Goal: Task Accomplishment & Management: Use online tool/utility

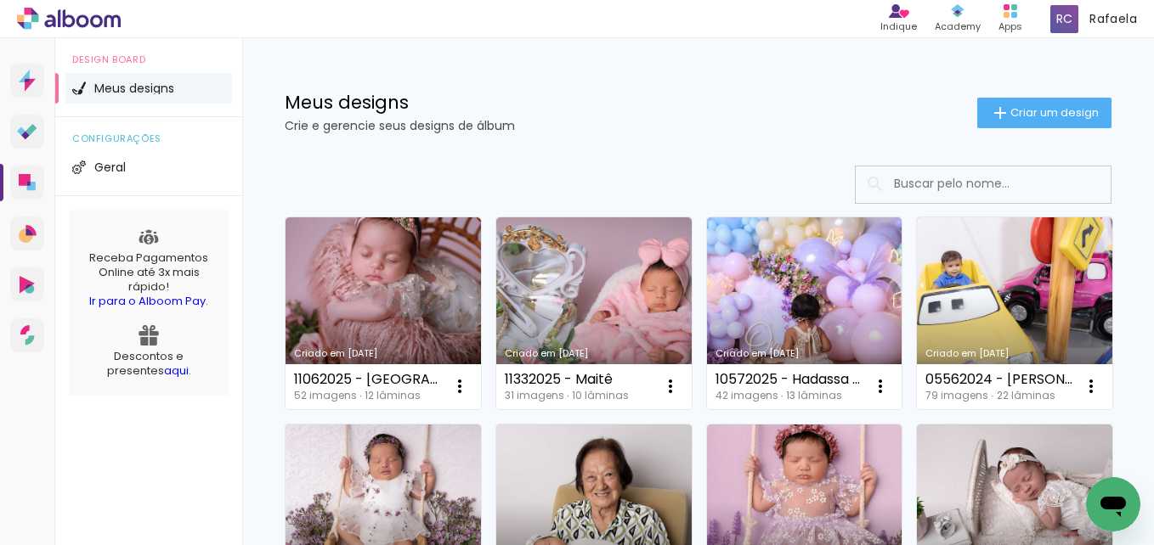
click at [410, 279] on link "Criado em [DATE]" at bounding box center [382, 313] width 195 height 192
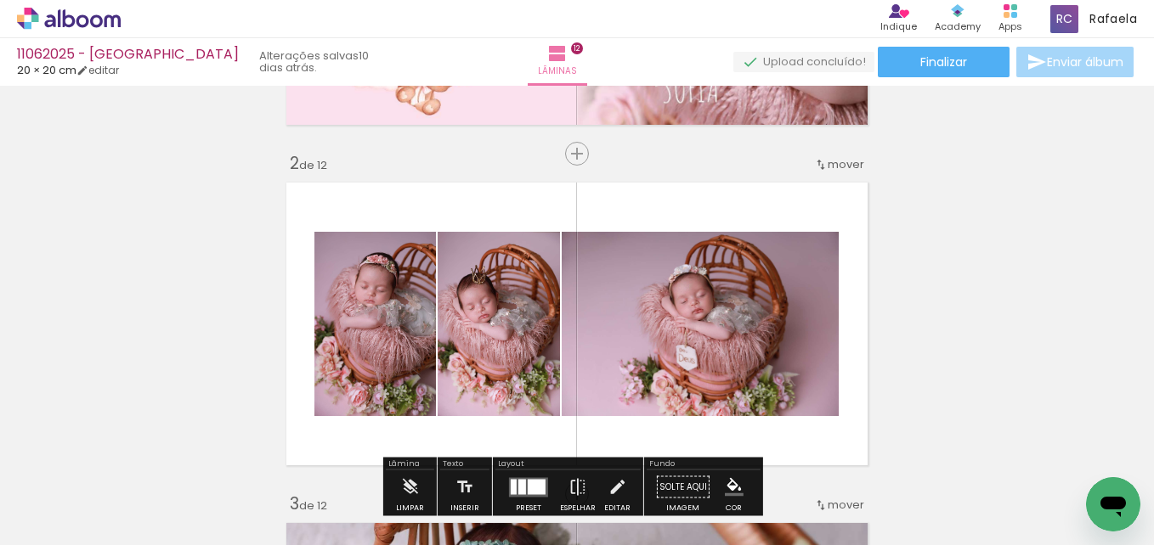
scroll to position [340, 0]
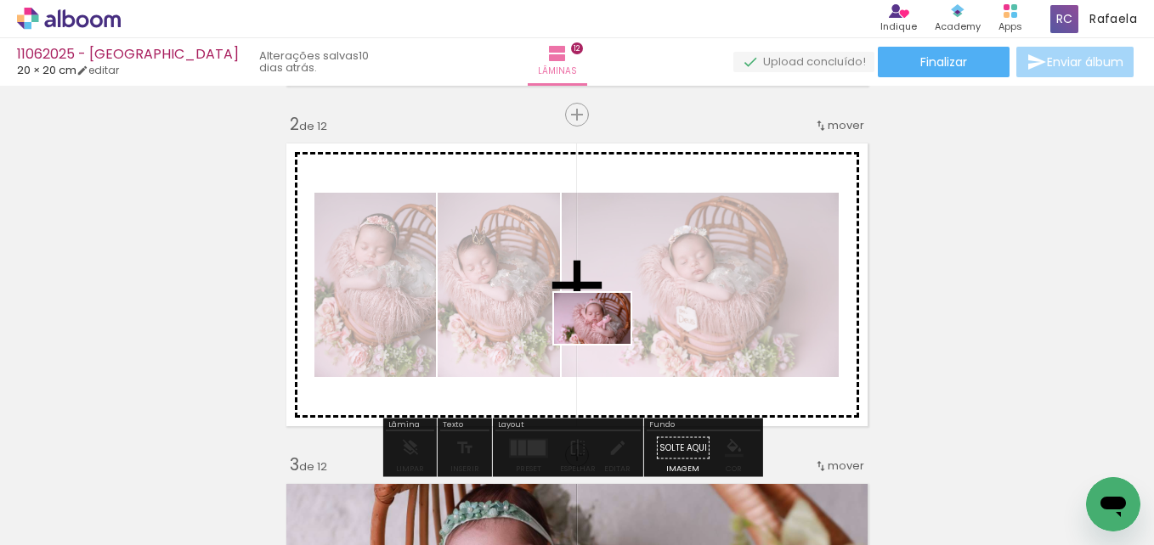
drag, startPoint x: 498, startPoint y: 457, endPoint x: 605, endPoint y: 344, distance: 155.6
click at [605, 344] on quentale-workspace at bounding box center [577, 272] width 1154 height 545
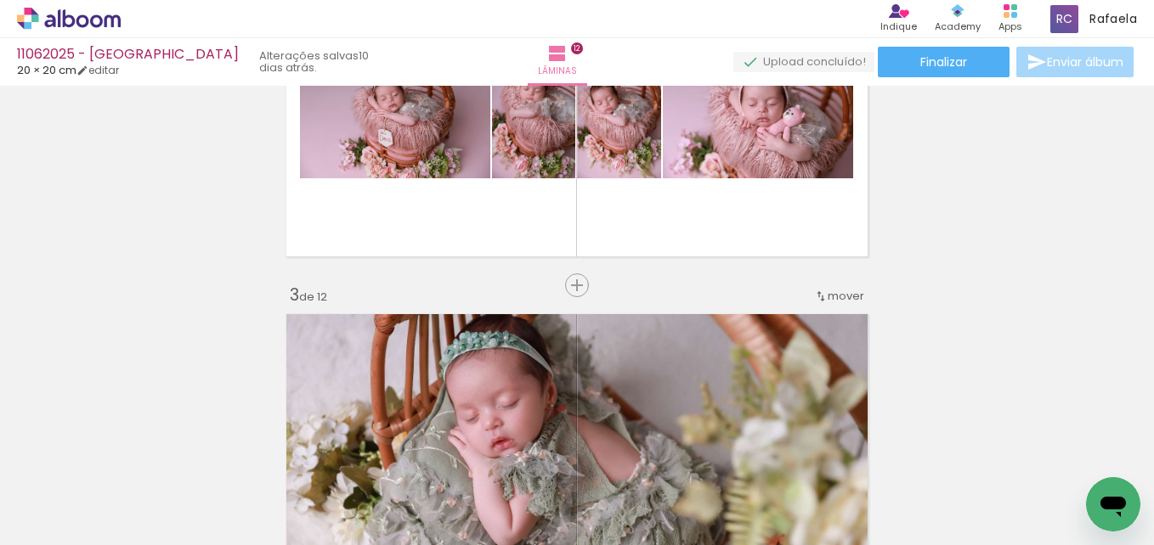
scroll to position [425, 0]
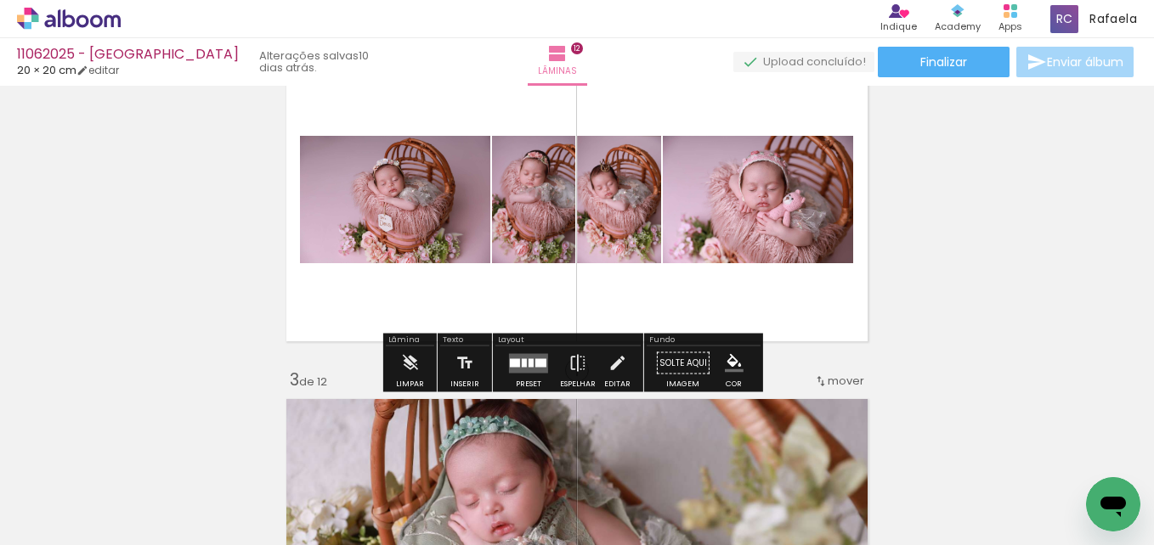
click at [528, 297] on quentale-layouter at bounding box center [577, 200] width 596 height 298
click at [522, 375] on div at bounding box center [528, 364] width 46 height 34
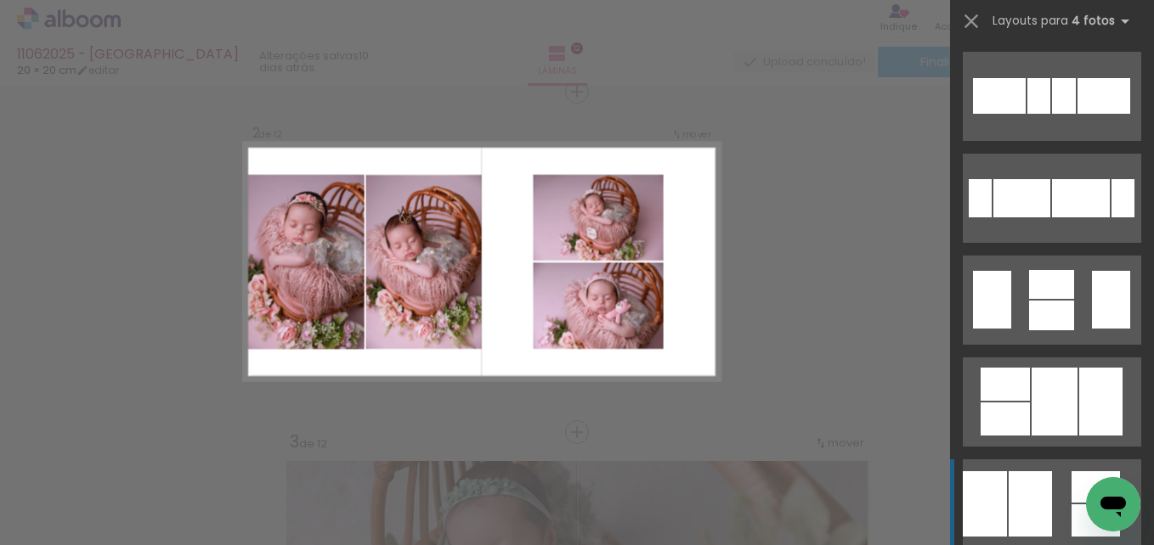
scroll to position [595, 0]
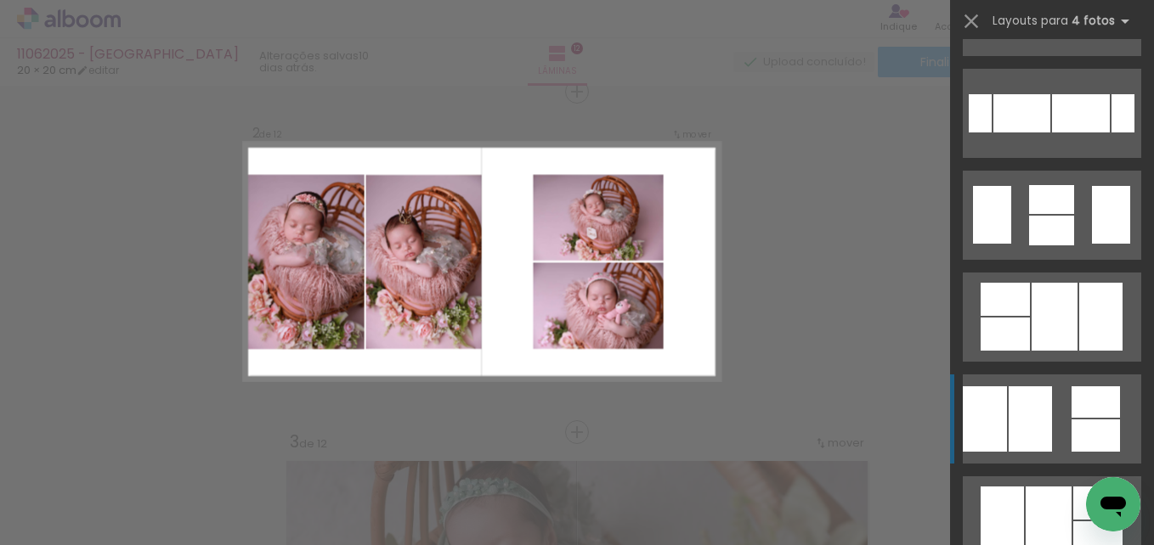
click at [1008, 428] on div at bounding box center [1029, 419] width 43 height 65
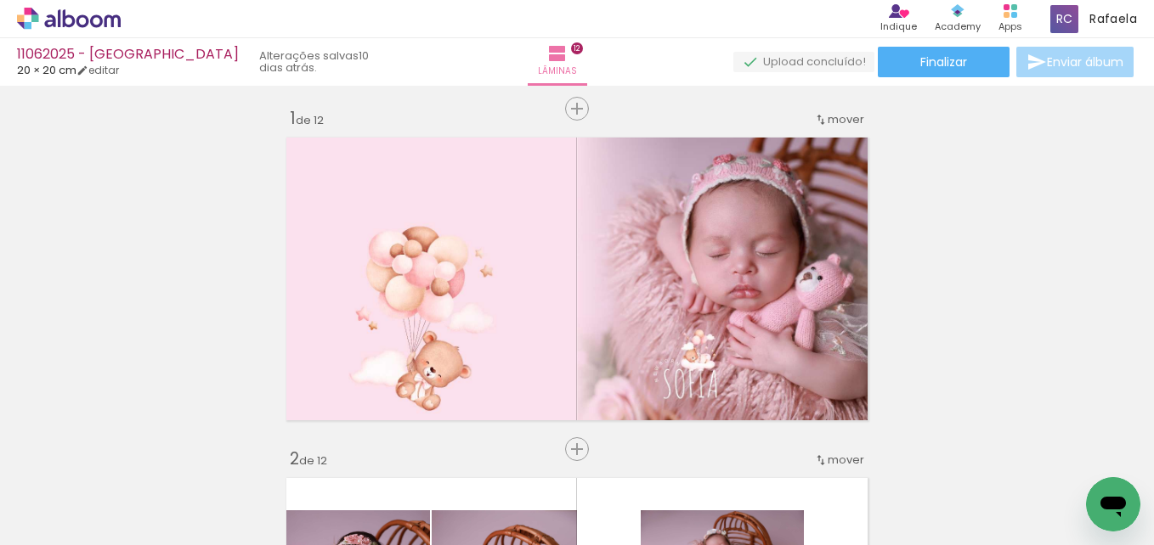
scroll to position [0, 0]
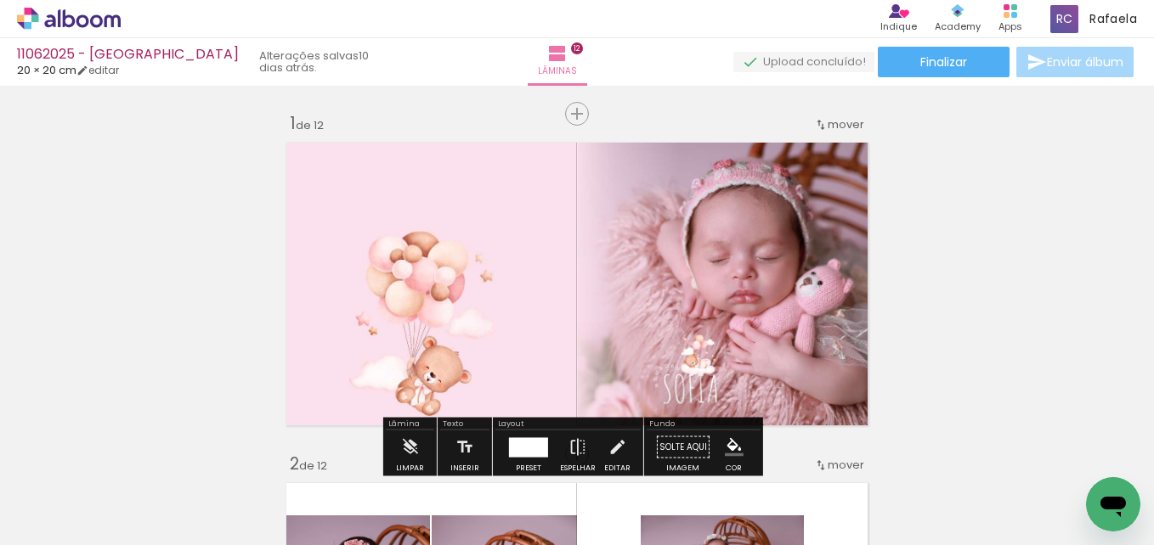
click at [53, 528] on span "Adicionar Fotos" at bounding box center [60, 522] width 51 height 19
click at [0, 0] on input "file" at bounding box center [0, 0] width 0 height 0
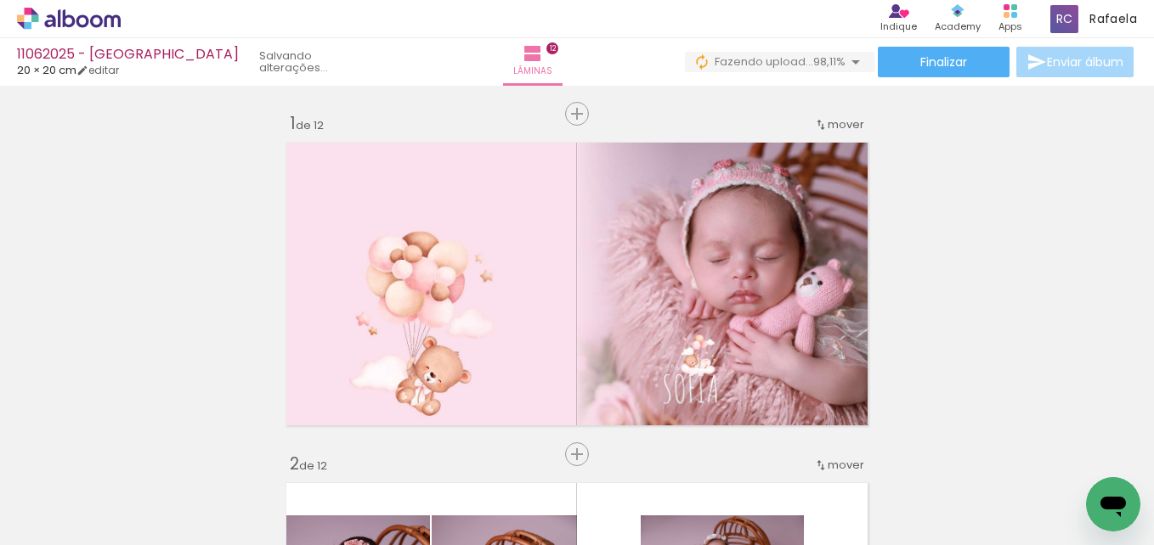
scroll to position [0, 4033]
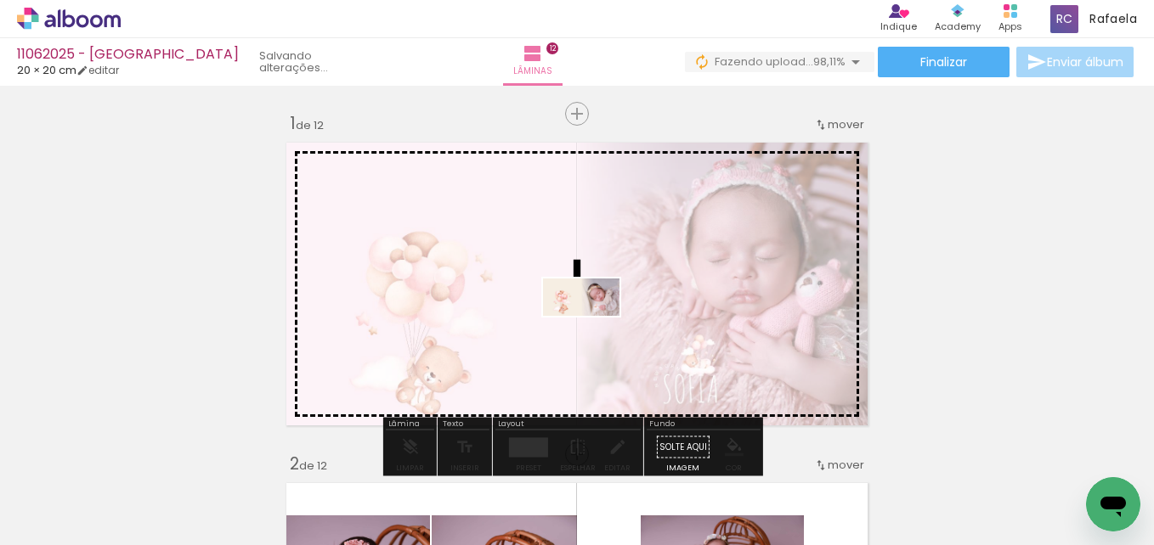
drag, startPoint x: 1069, startPoint y: 505, endPoint x: 595, endPoint y: 329, distance: 505.1
click at [594, 329] on quentale-workspace at bounding box center [577, 272] width 1154 height 545
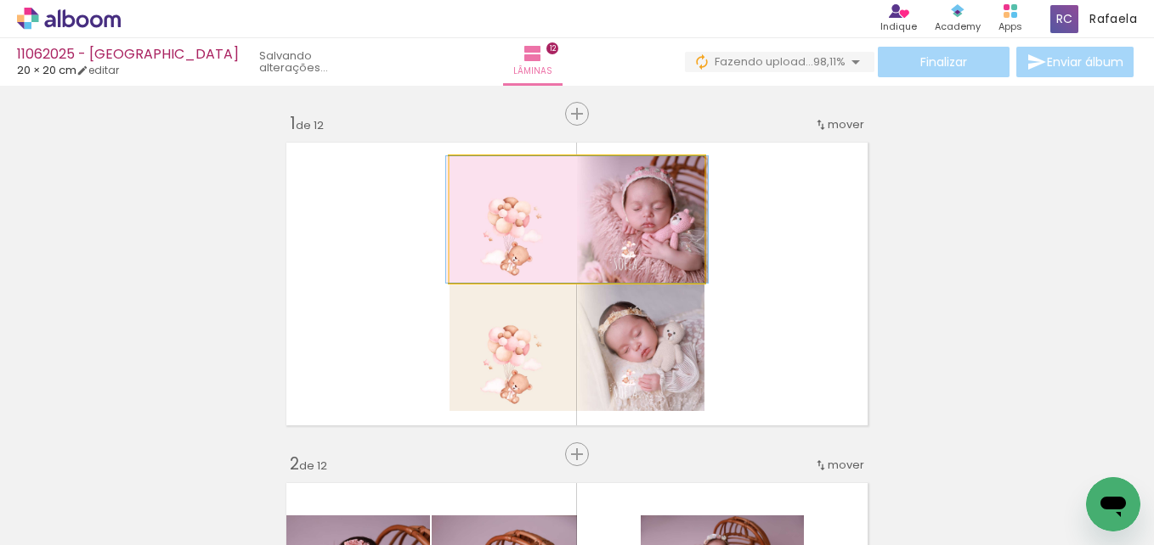
click at [607, 227] on quentale-photo at bounding box center [576, 219] width 255 height 127
click at [590, 232] on quentale-photo at bounding box center [576, 219] width 255 height 127
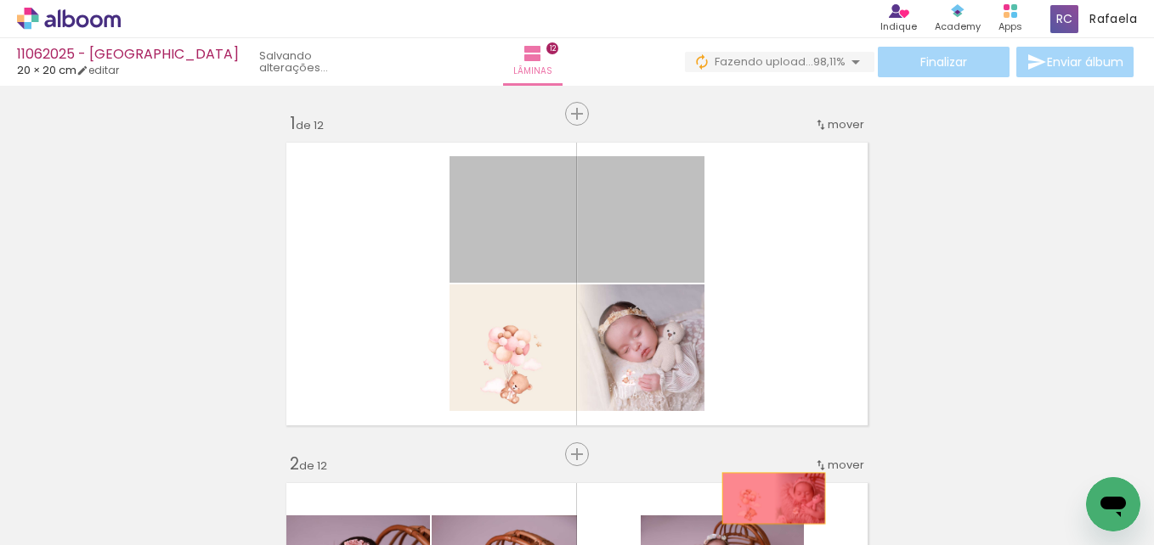
drag, startPoint x: 590, startPoint y: 232, endPoint x: 767, endPoint y: 499, distance: 320.0
click at [767, 499] on quentale-workspace at bounding box center [577, 272] width 1154 height 545
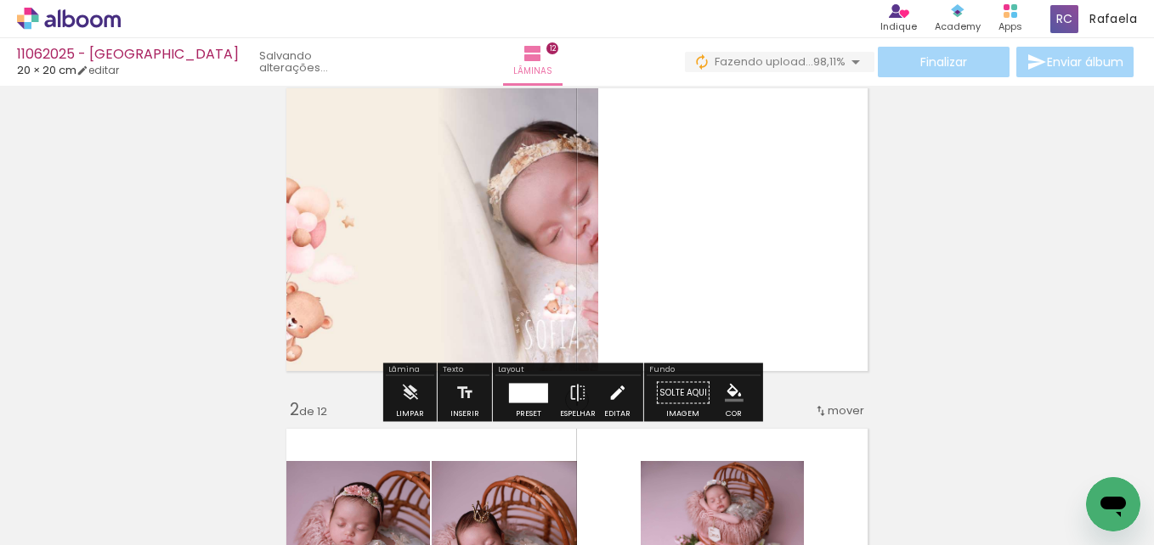
scroll to position [85, 0]
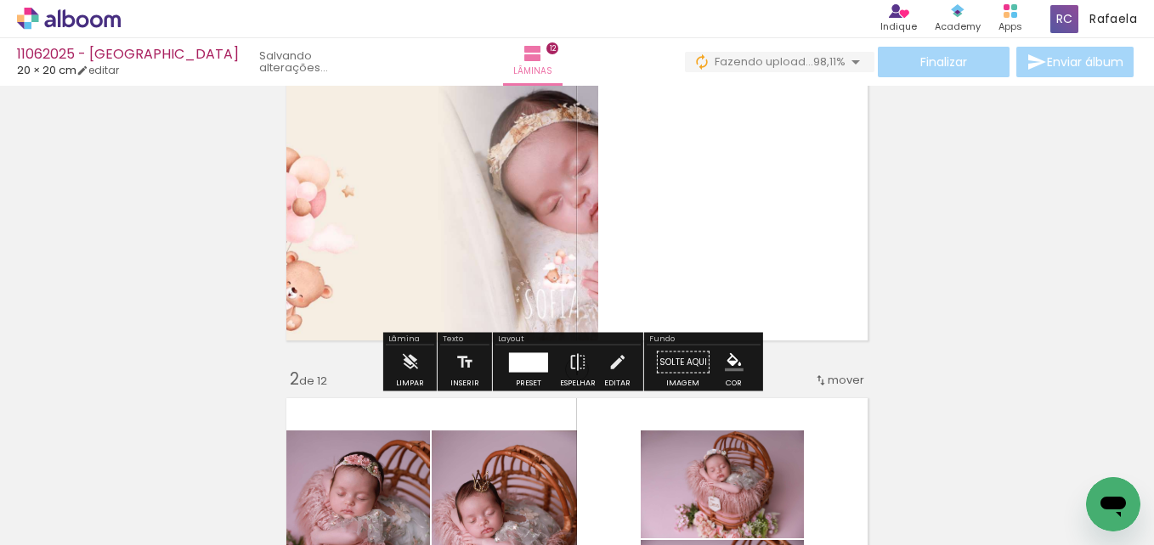
click at [486, 286] on quentale-photo at bounding box center [438, 199] width 319 height 298
click at [528, 373] on div at bounding box center [528, 363] width 46 height 34
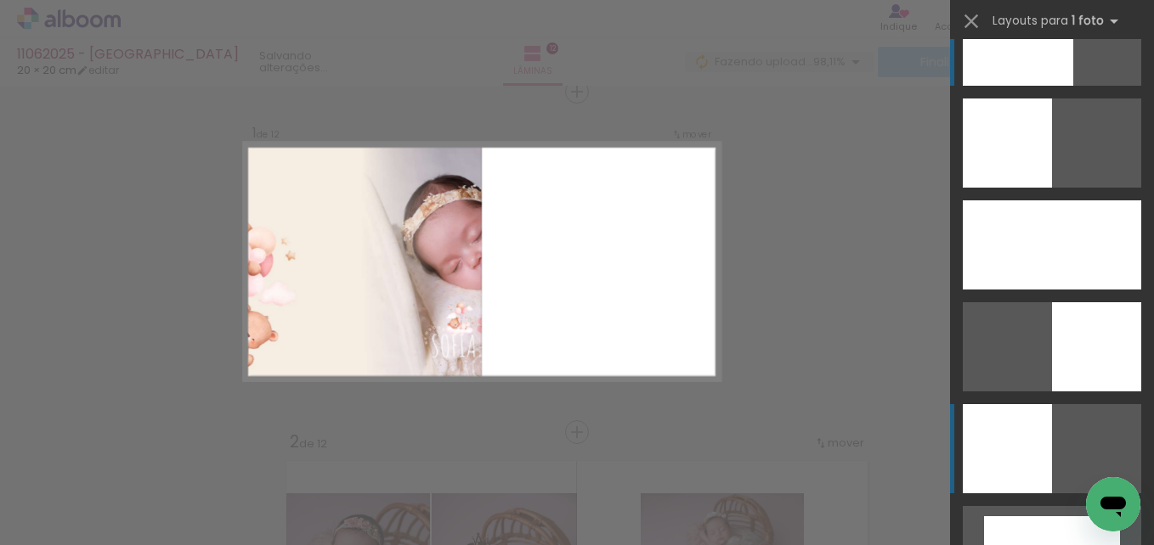
scroll to position [0, 0]
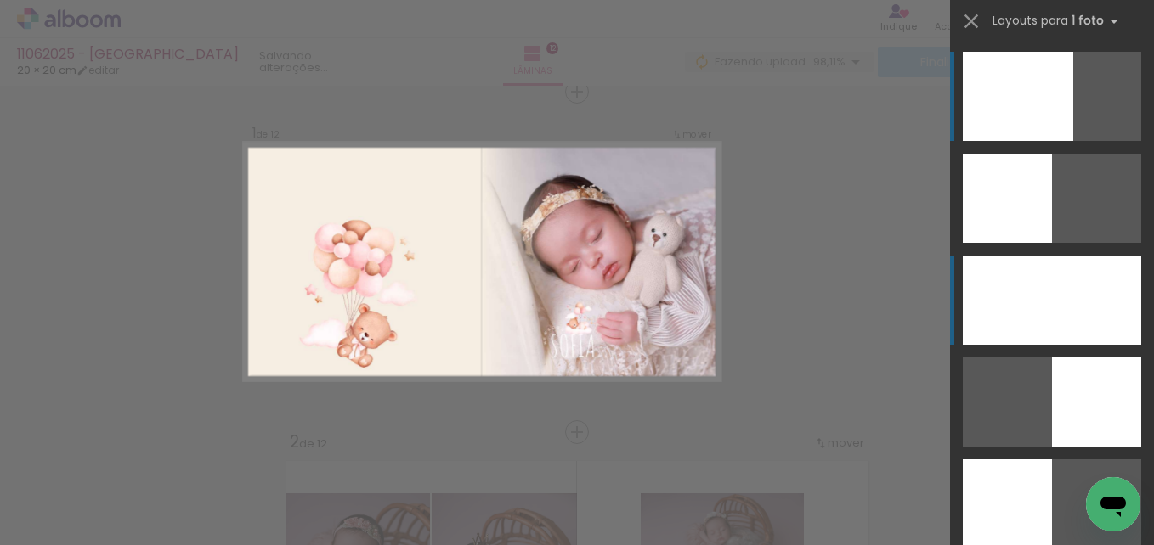
click at [1029, 290] on div at bounding box center [1051, 300] width 178 height 89
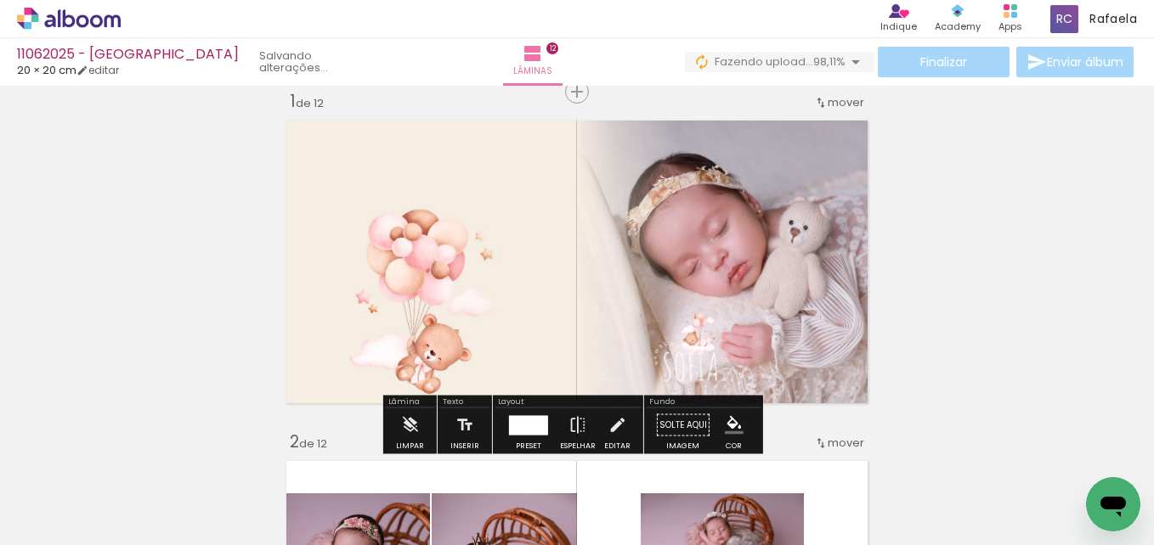
click at [793, 246] on quentale-photo at bounding box center [577, 262] width 596 height 298
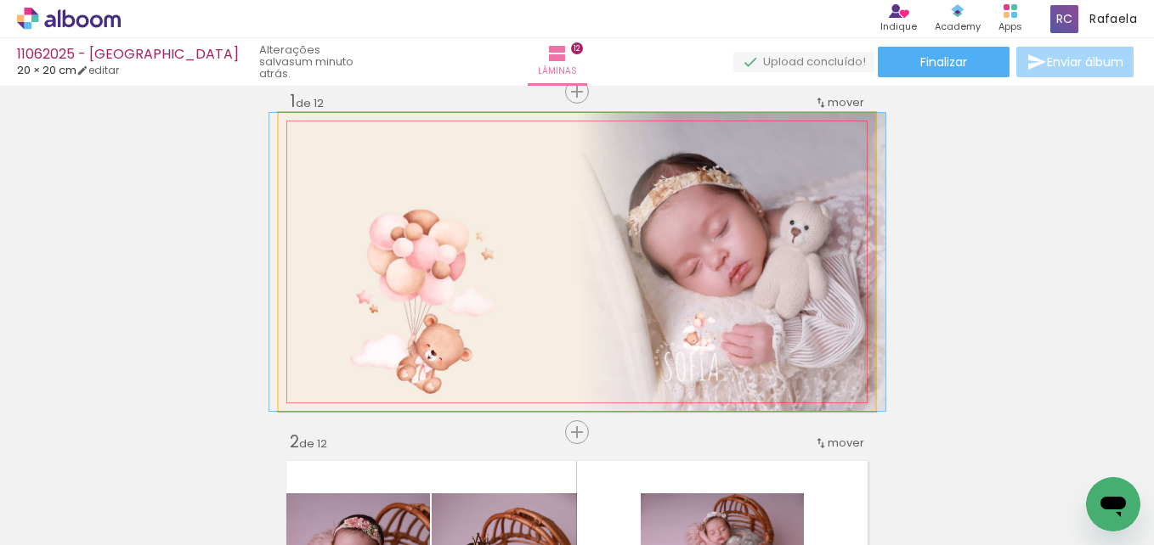
click at [779, 262] on quentale-photo at bounding box center [577, 262] width 596 height 298
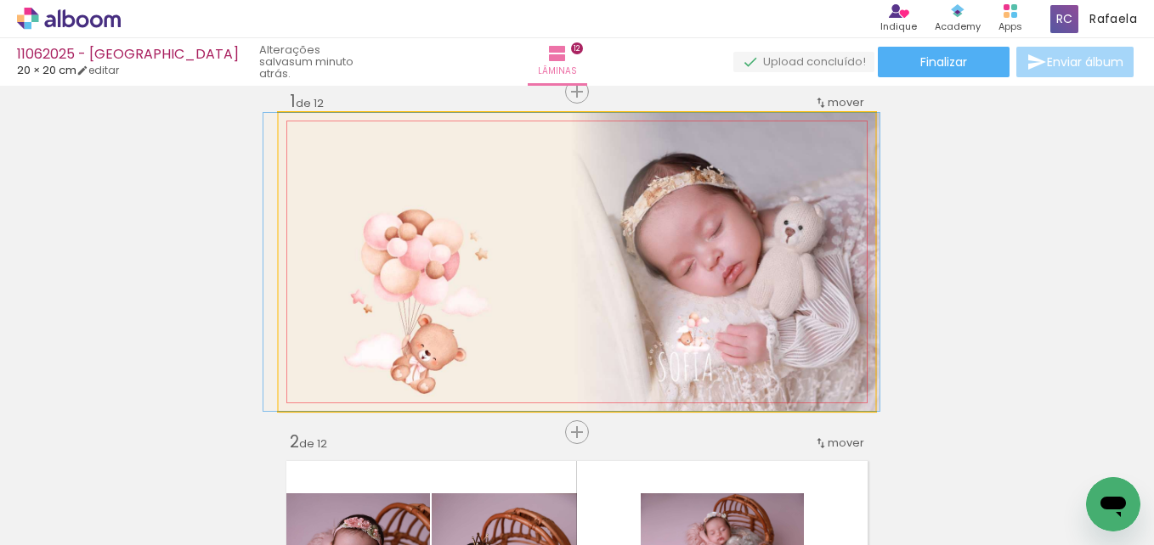
click at [776, 263] on quentale-photo at bounding box center [577, 262] width 596 height 298
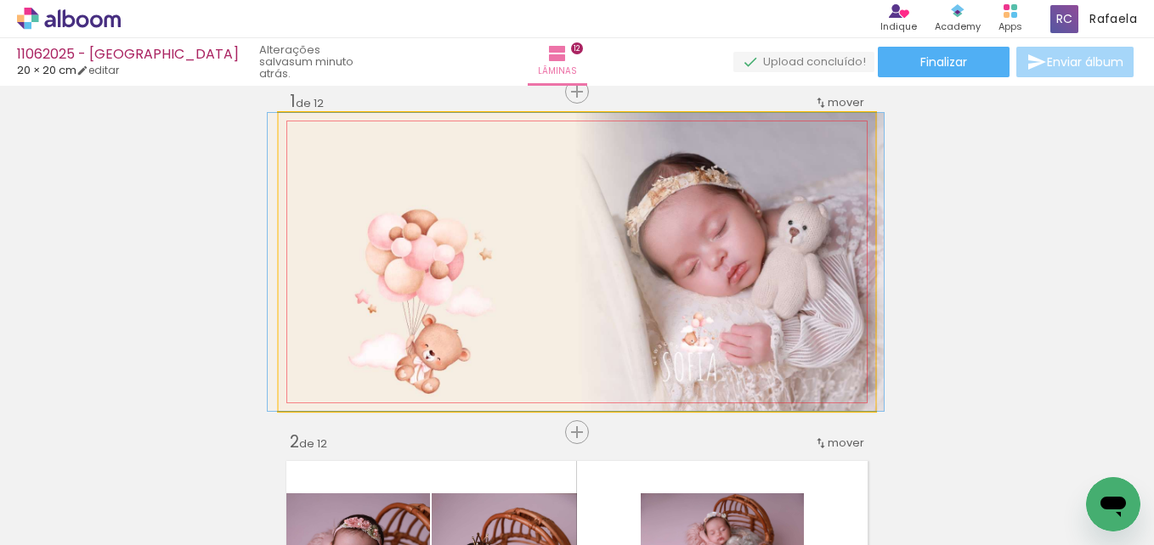
click at [651, 268] on quentale-photo at bounding box center [577, 262] width 596 height 298
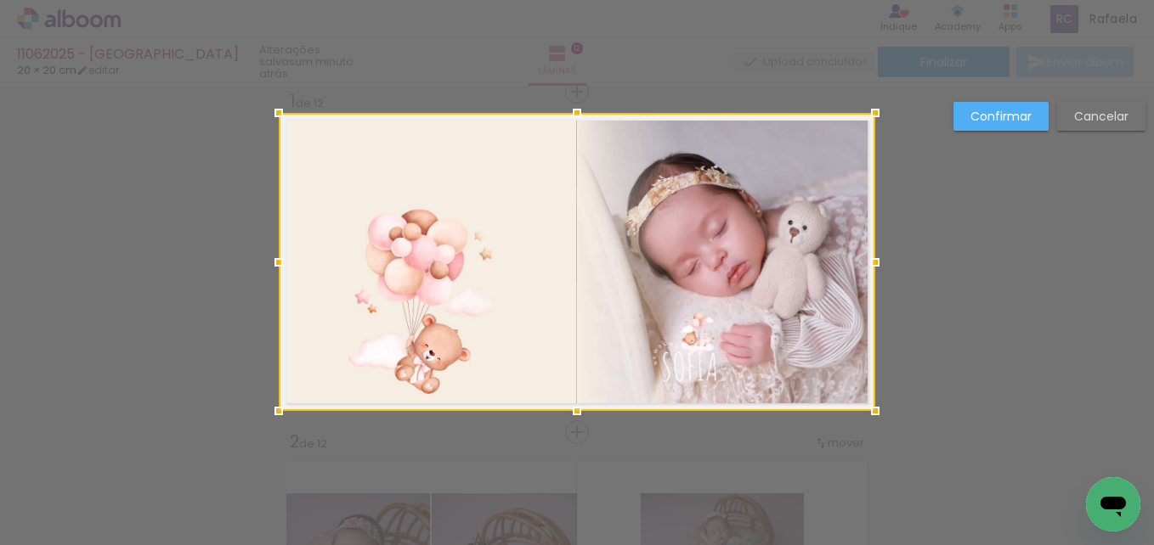
click at [0, 0] on slot "Confirmar" at bounding box center [0, 0] width 0 height 0
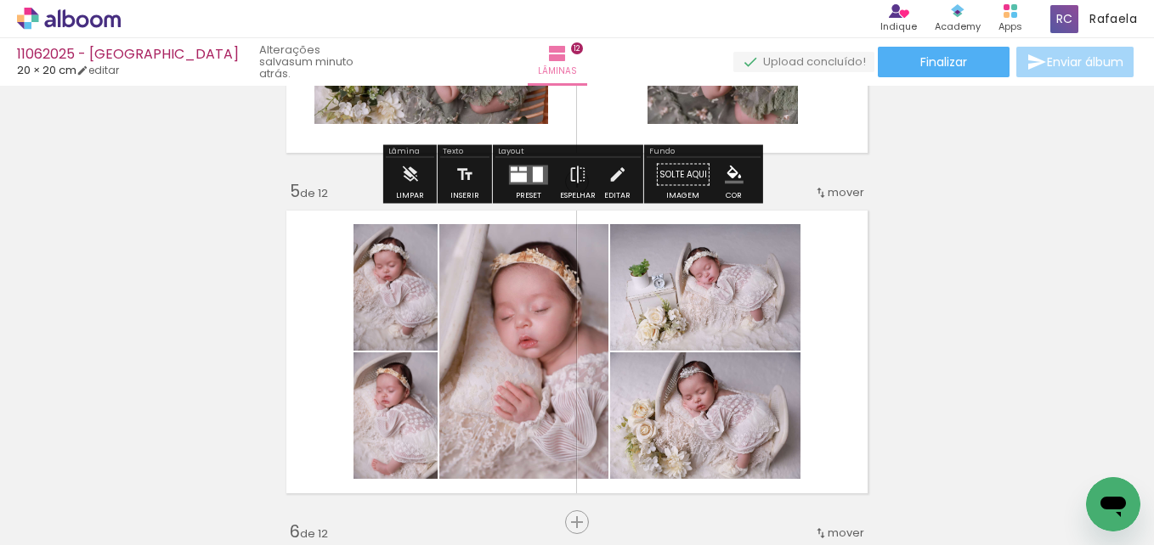
scroll to position [1296, 0]
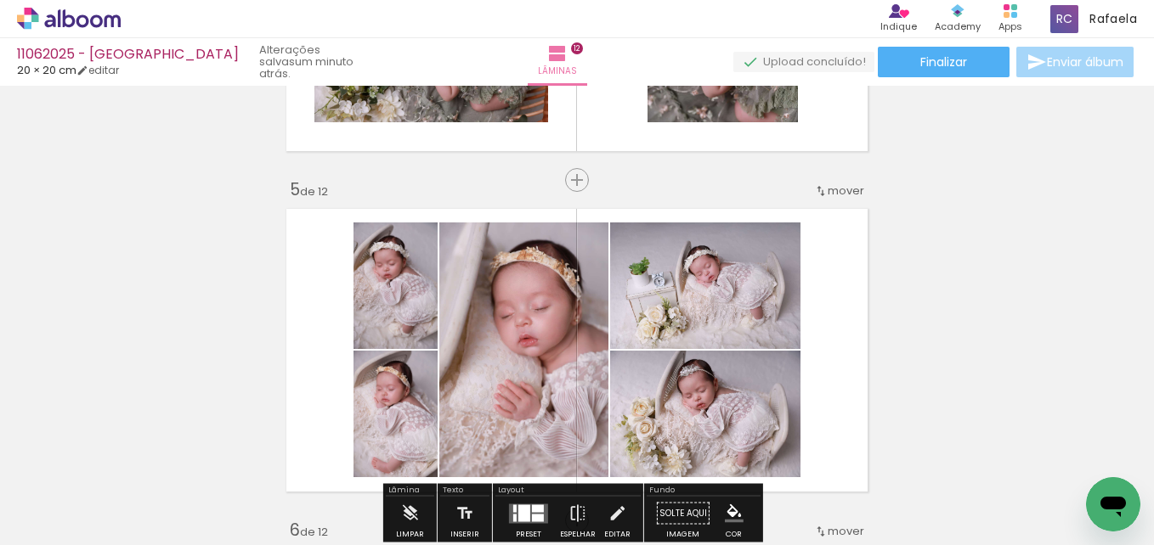
click at [832, 193] on span "mover" at bounding box center [845, 191] width 37 height 16
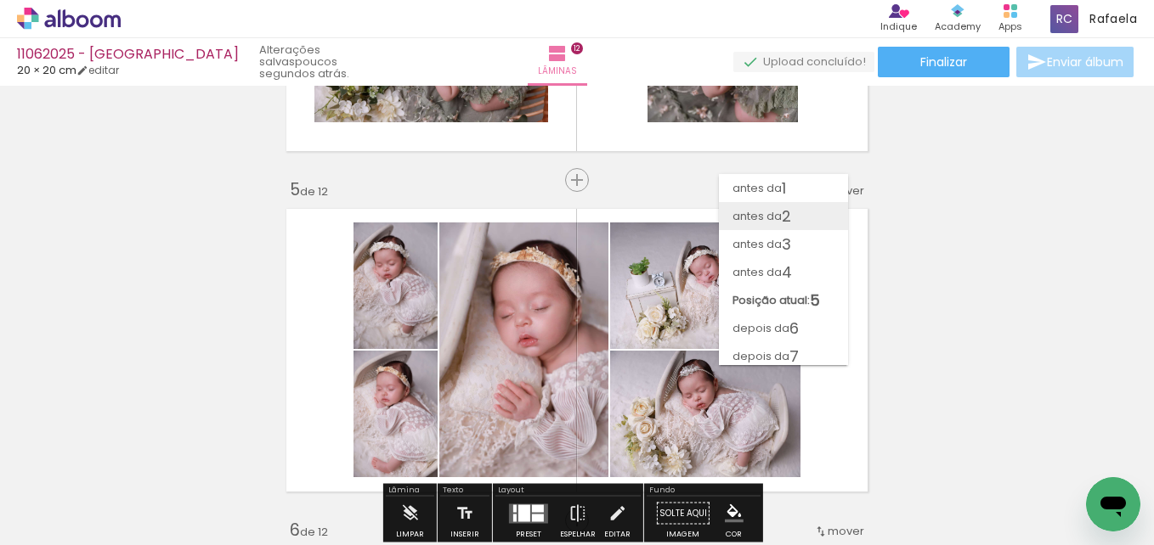
click at [795, 208] on paper-item "antes da 2" at bounding box center [783, 216] width 129 height 28
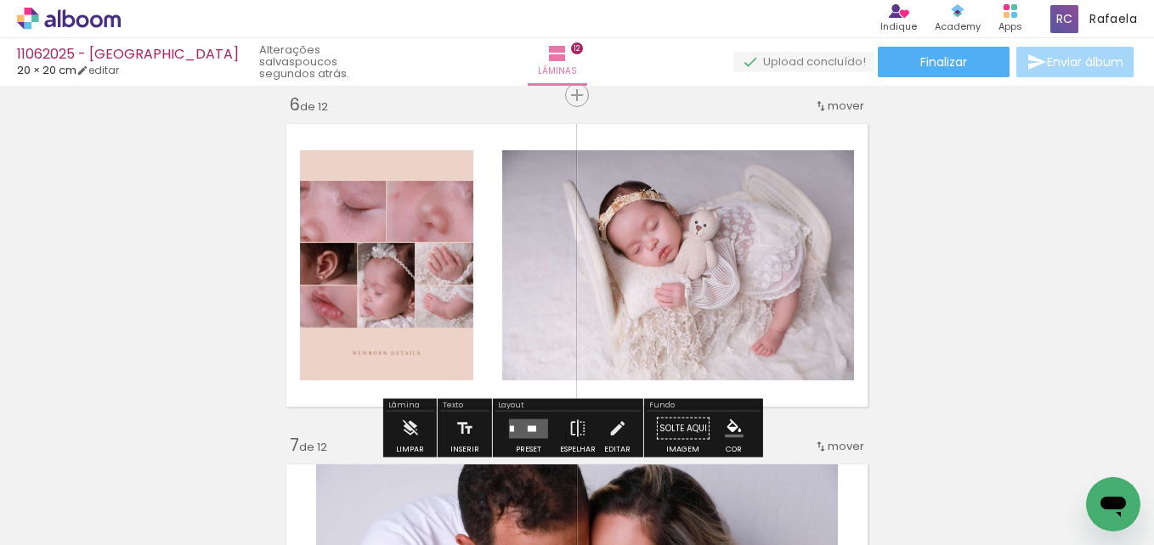
scroll to position [1637, 0]
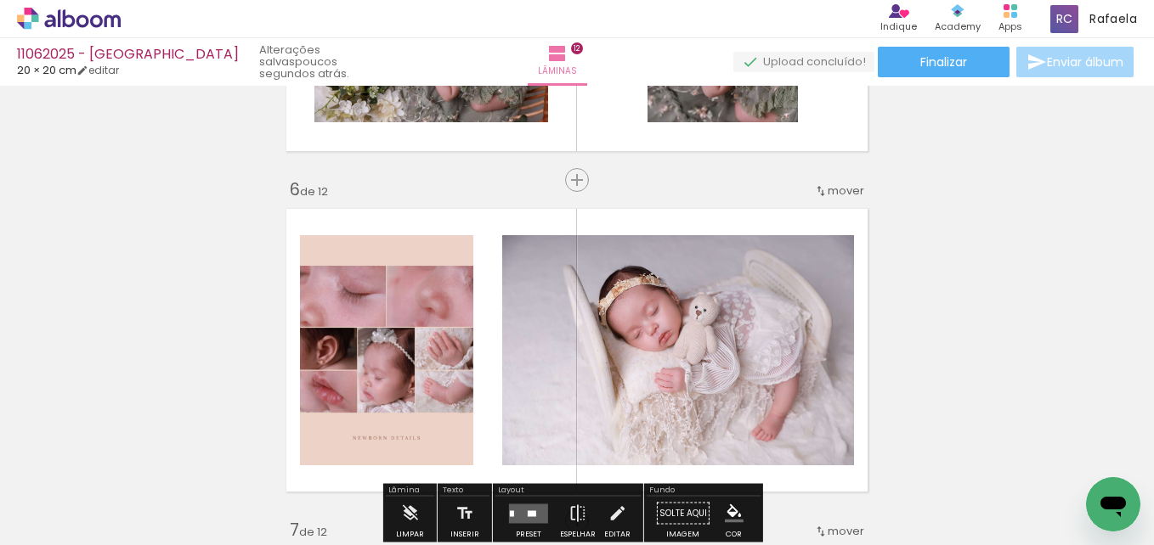
click at [843, 190] on span "mover" at bounding box center [845, 191] width 37 height 16
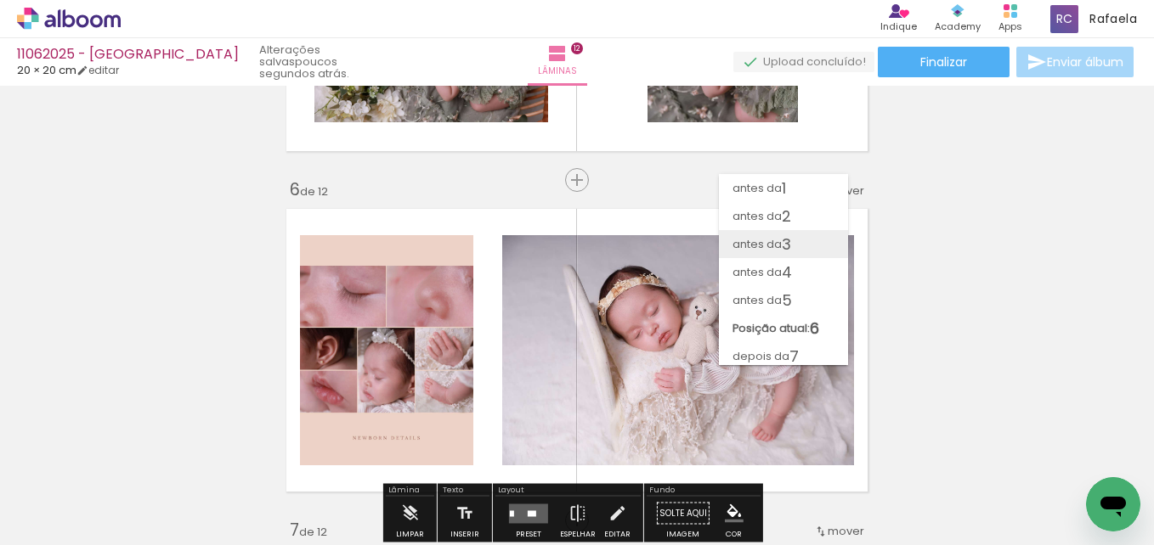
click at [805, 246] on paper-item "antes da 3" at bounding box center [783, 244] width 129 height 28
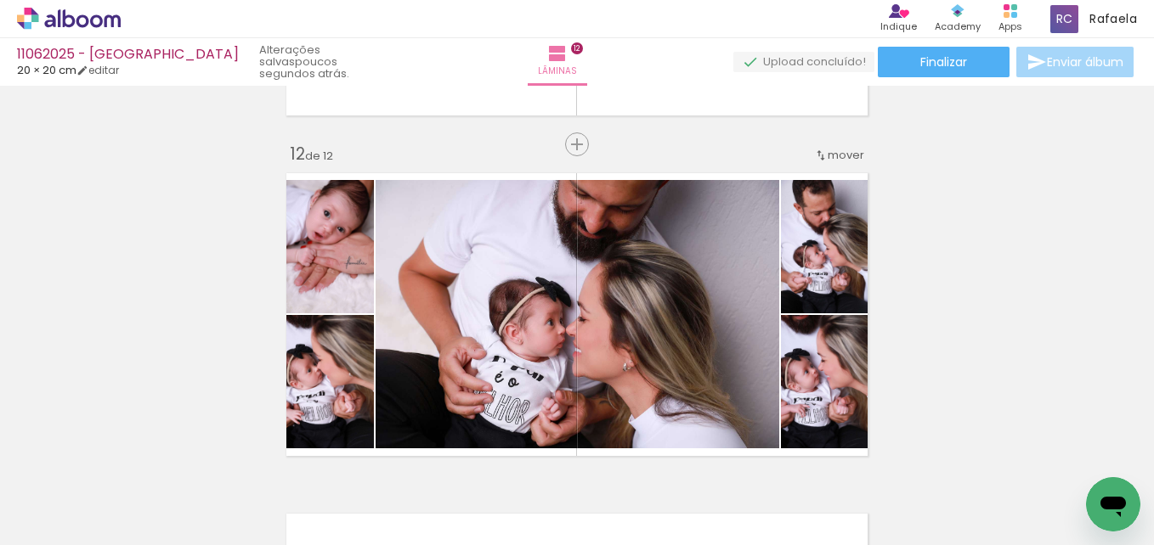
scroll to position [0, 0]
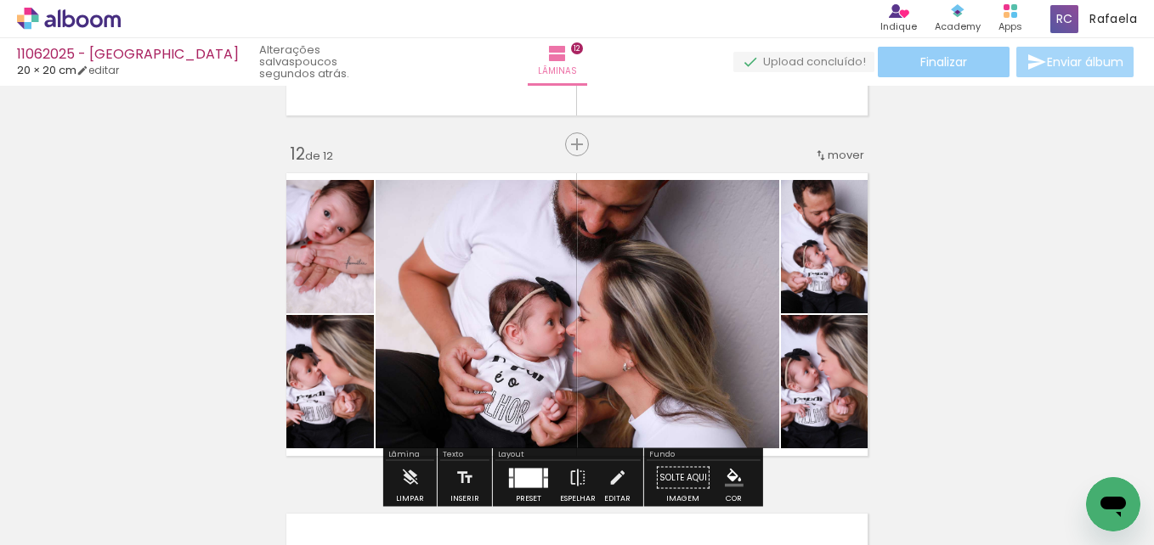
click at [953, 68] on span "Finalizar" at bounding box center [943, 62] width 47 height 12
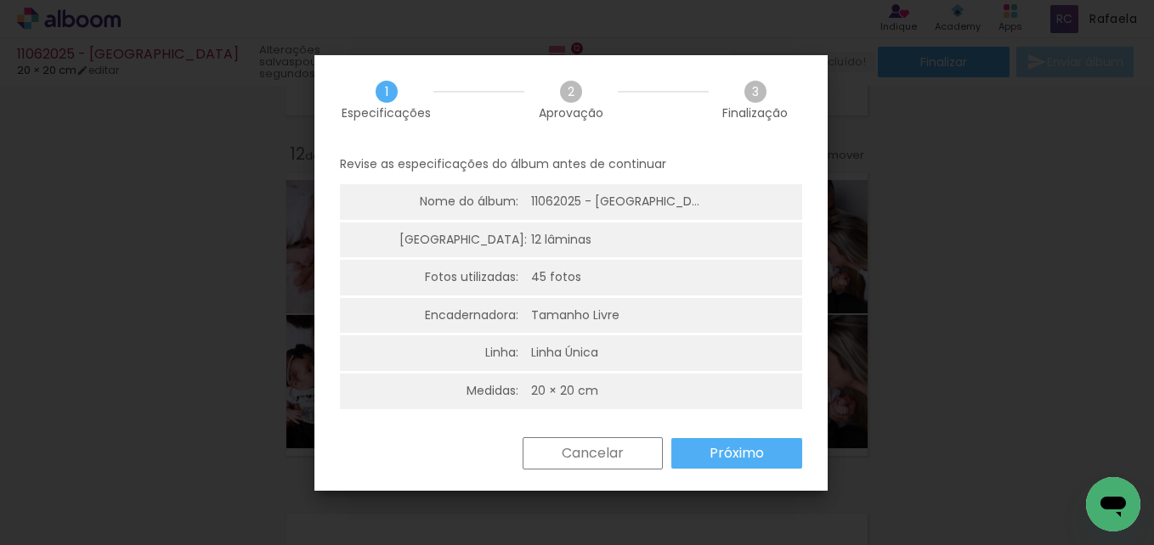
click at [0, 0] on slot "Próximo" at bounding box center [0, 0] width 0 height 0
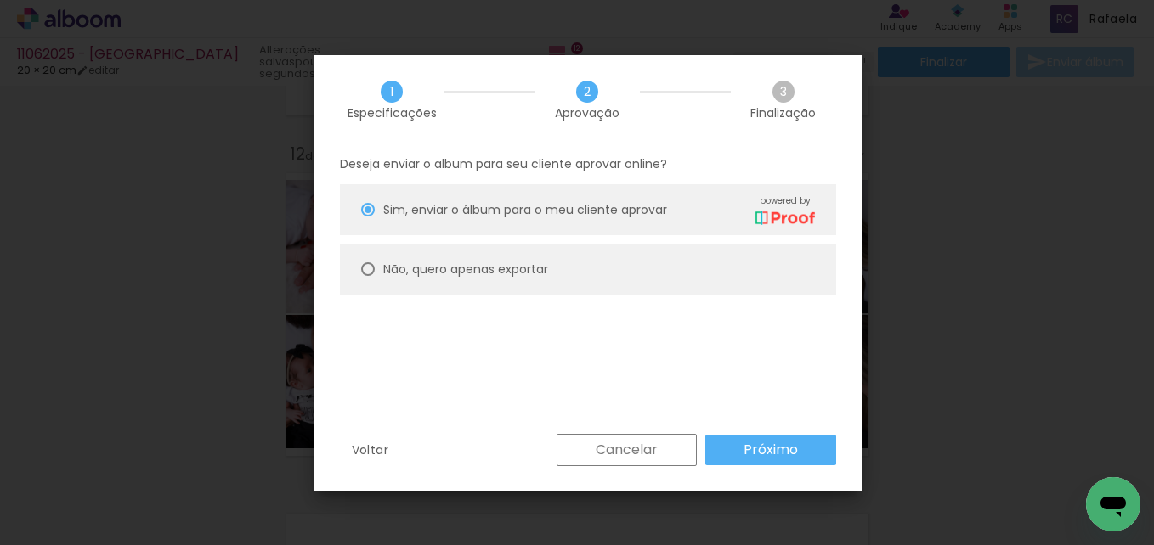
click at [374, 274] on div at bounding box center [368, 269] width 14 height 14
type paper-radio-button "on"
click at [741, 441] on paper-button "Próximo" at bounding box center [770, 450] width 131 height 31
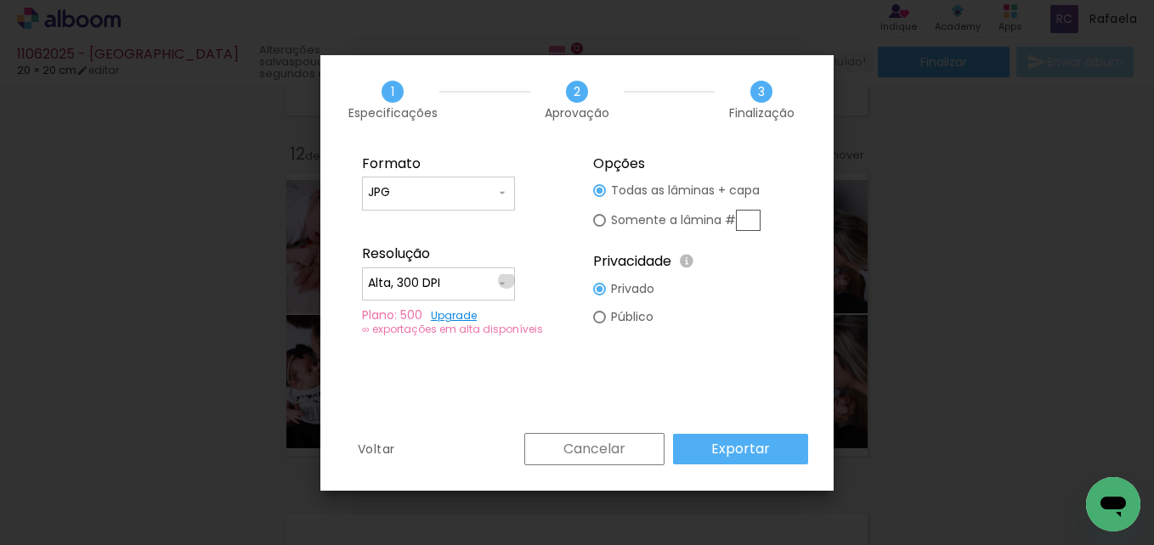
click at [506, 280] on iron-icon at bounding box center [502, 284] width 14 height 14
click at [0, 0] on slot "Alta, 300 DPI" at bounding box center [0, 0] width 0 height 0
click at [0, 0] on slot "Exportar" at bounding box center [0, 0] width 0 height 0
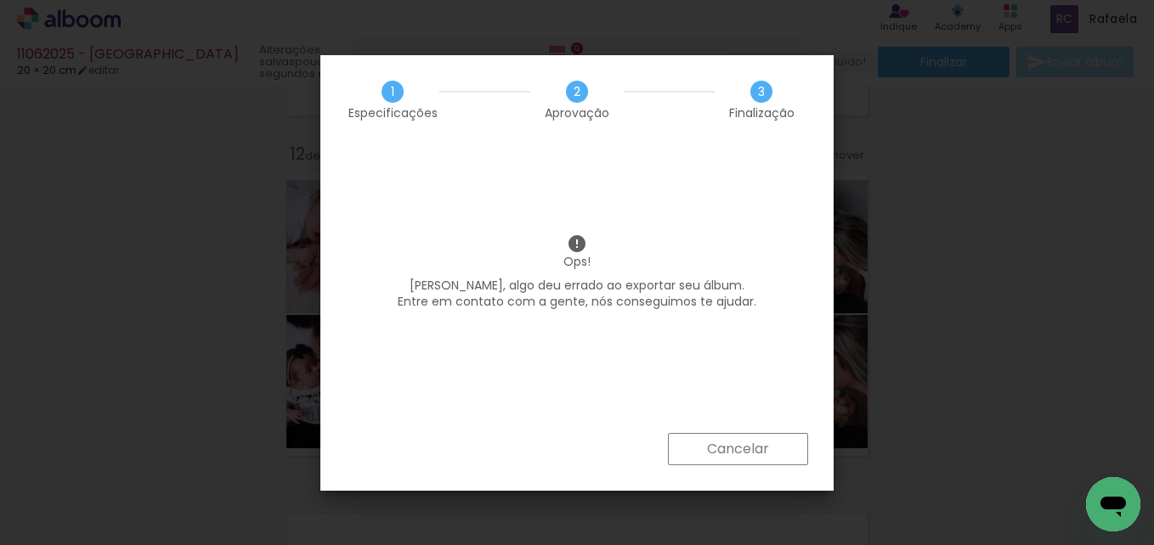
click at [0, 0] on slot "Cancelar" at bounding box center [0, 0] width 0 height 0
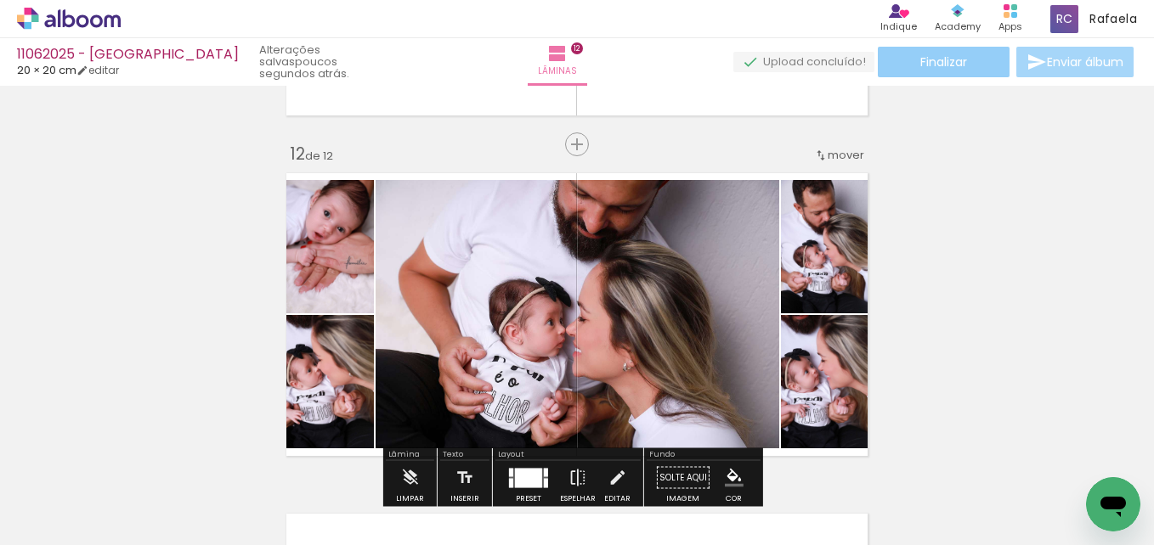
click at [962, 65] on span "Finalizar" at bounding box center [943, 62] width 47 height 12
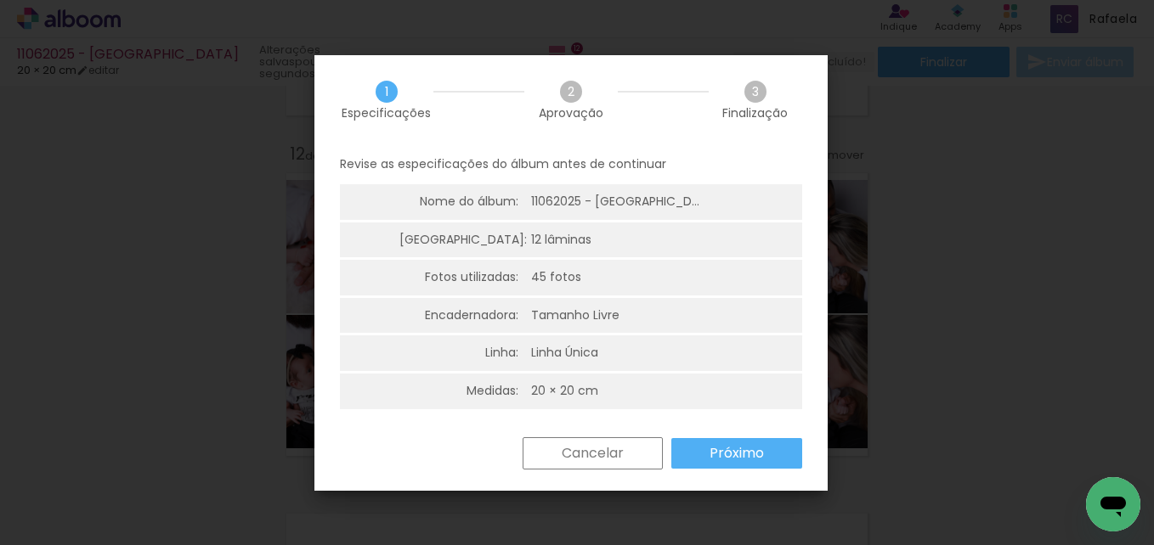
click at [0, 0] on slot "Próximo" at bounding box center [0, 0] width 0 height 0
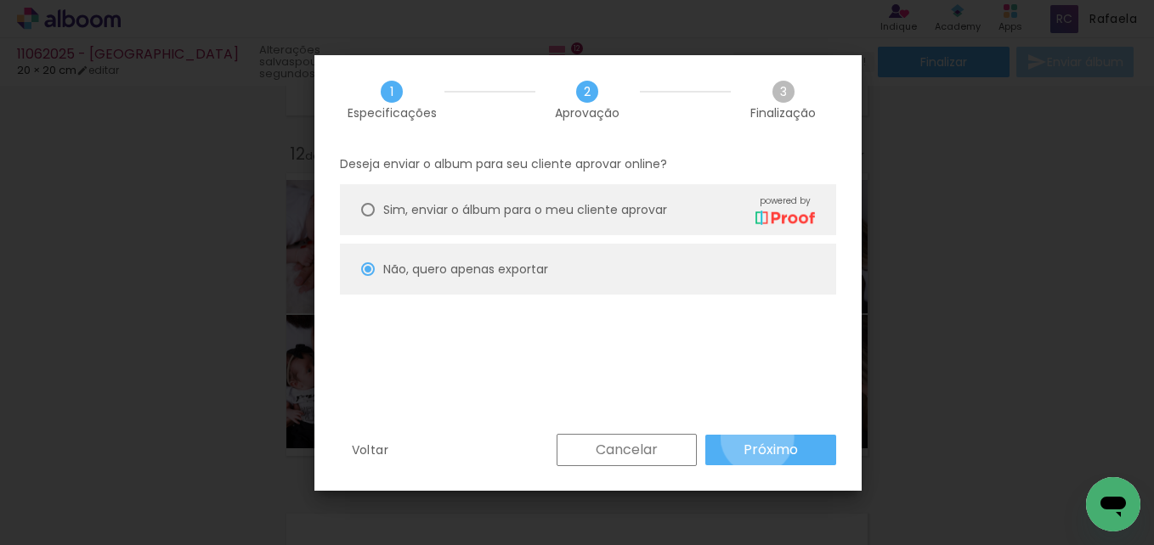
click at [756, 437] on paper-button "Próximo" at bounding box center [770, 450] width 131 height 31
type input "Alta, 300 DPI"
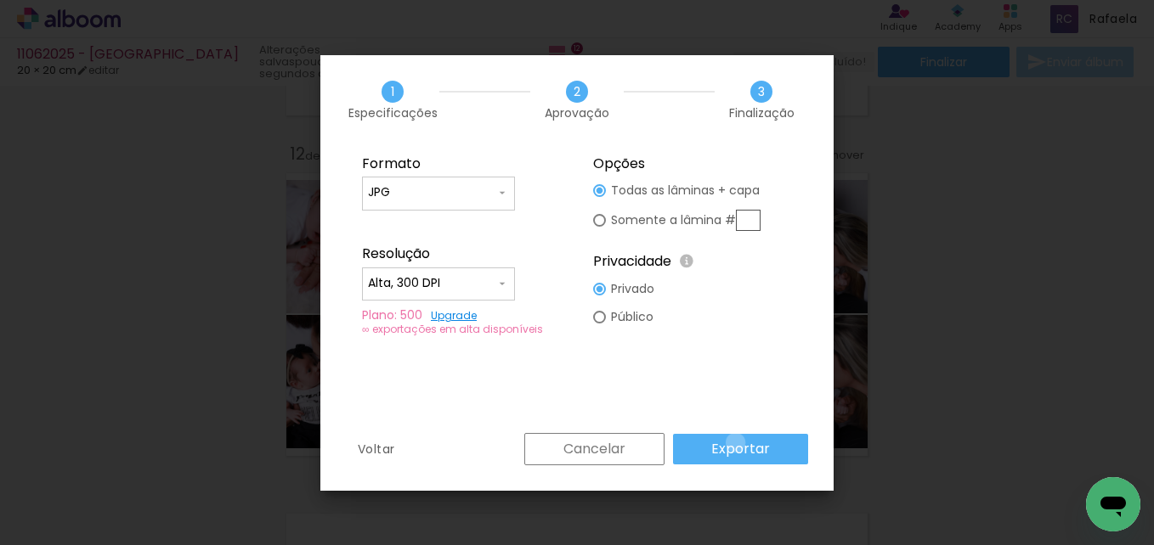
click at [0, 0] on slot "Exportar" at bounding box center [0, 0] width 0 height 0
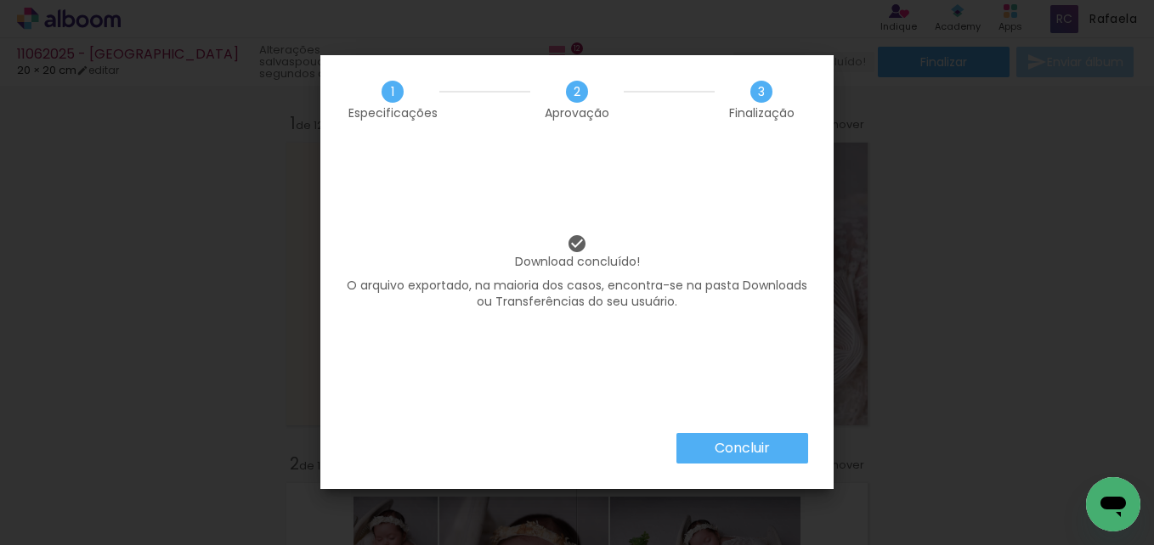
scroll to position [3716, 0]
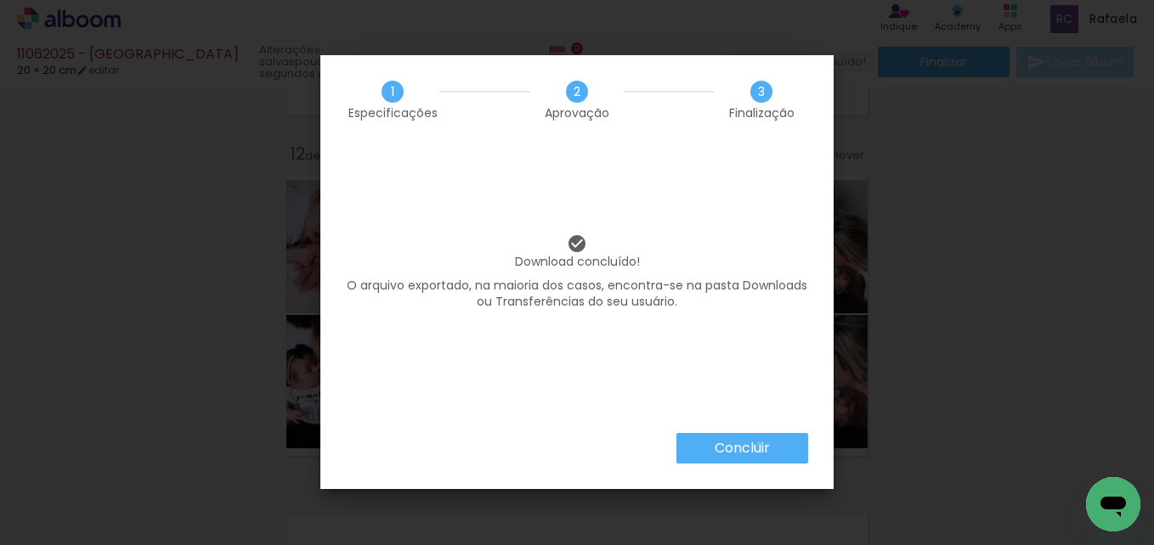
click at [0, 0] on slot "Concluir" at bounding box center [0, 0] width 0 height 0
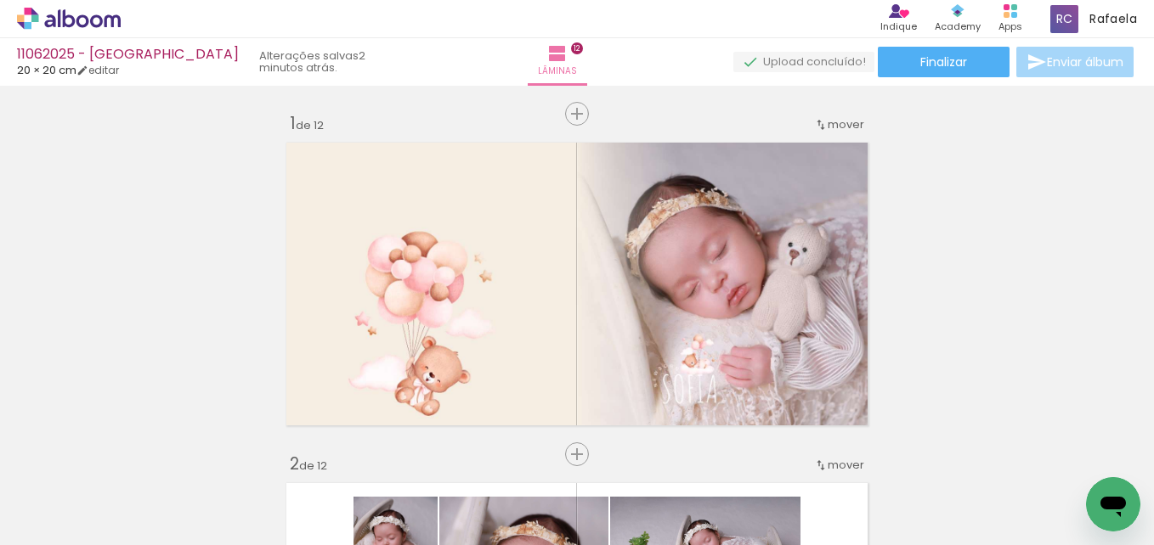
scroll to position [3716, 0]
